Goal: Task Accomplishment & Management: Manage account settings

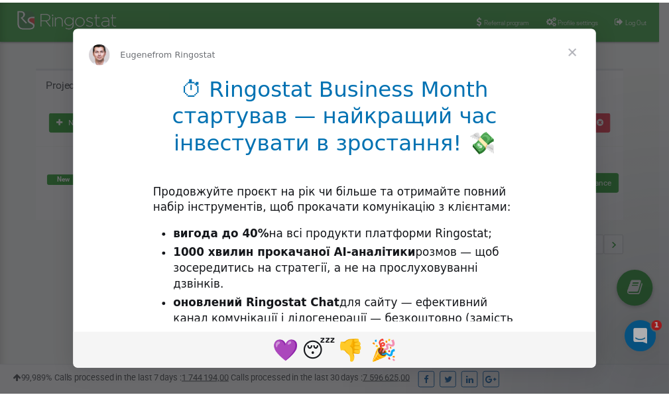
scroll to position [198, 0]
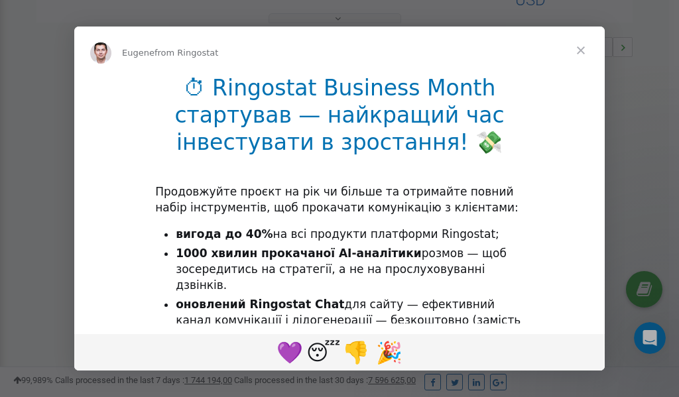
click at [584, 51] on span "Close" at bounding box center [581, 51] width 48 height 48
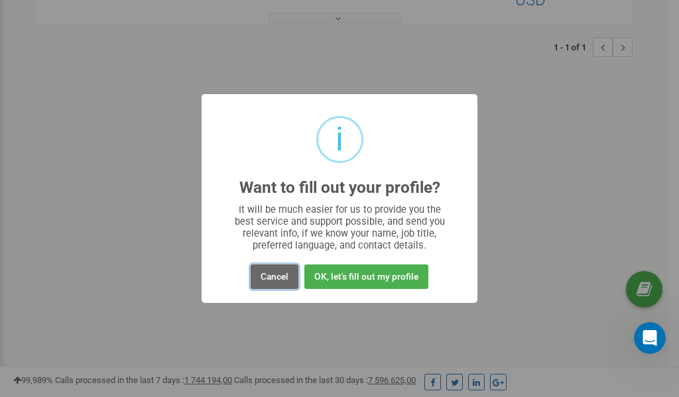
click at [272, 274] on button "Cancel" at bounding box center [275, 276] width 48 height 25
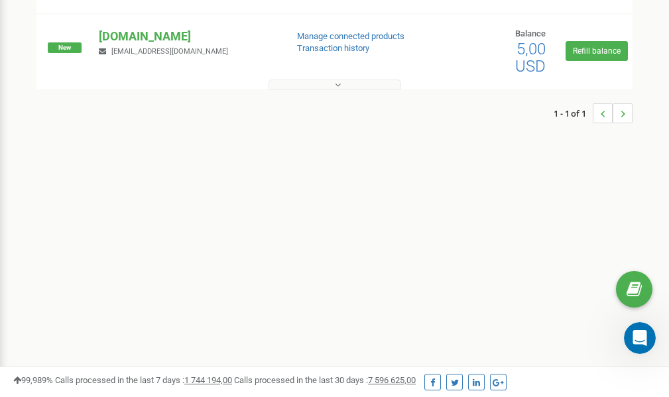
scroll to position [0, 0]
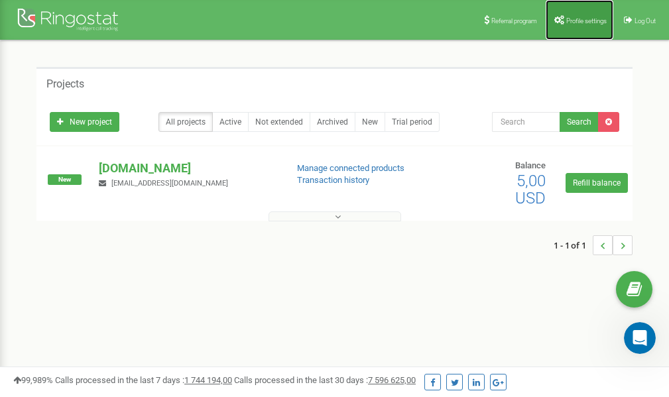
click at [580, 15] on link "Profile settings" at bounding box center [579, 20] width 68 height 40
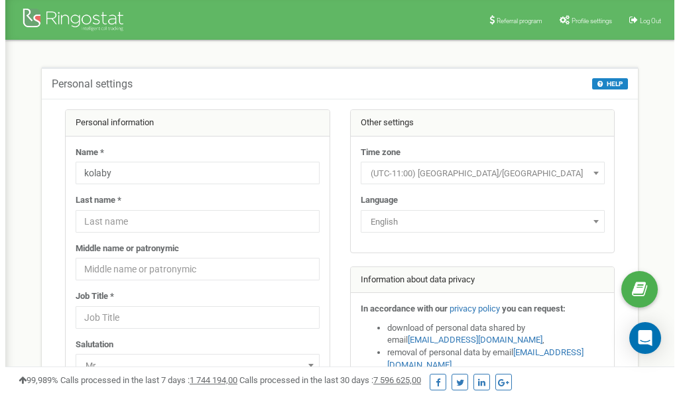
scroll to position [66, 0]
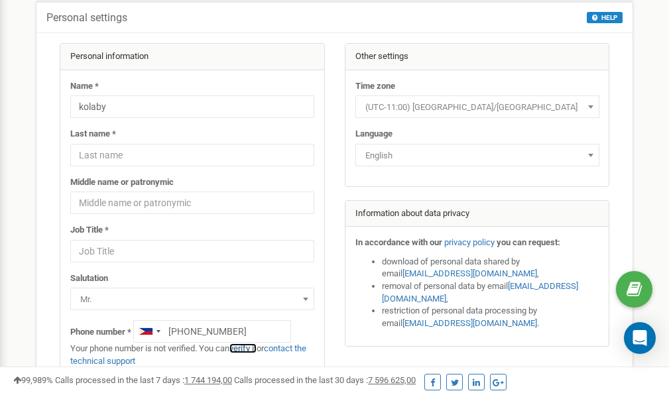
click at [247, 349] on link "verify it" at bounding box center [242, 348] width 27 height 10
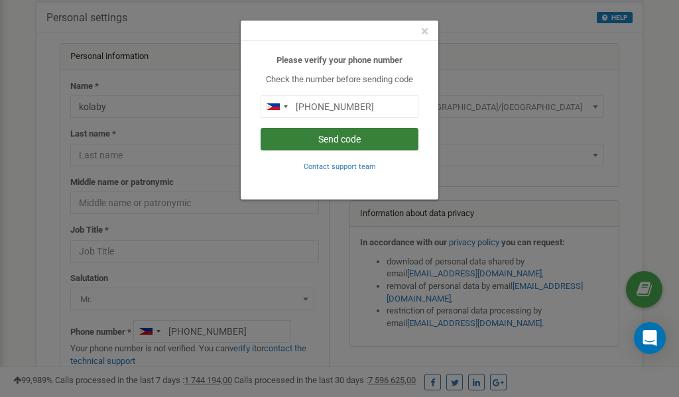
click at [342, 140] on button "Send code" at bounding box center [339, 139] width 158 height 23
